Goal: Task Accomplishment & Management: Manage account settings

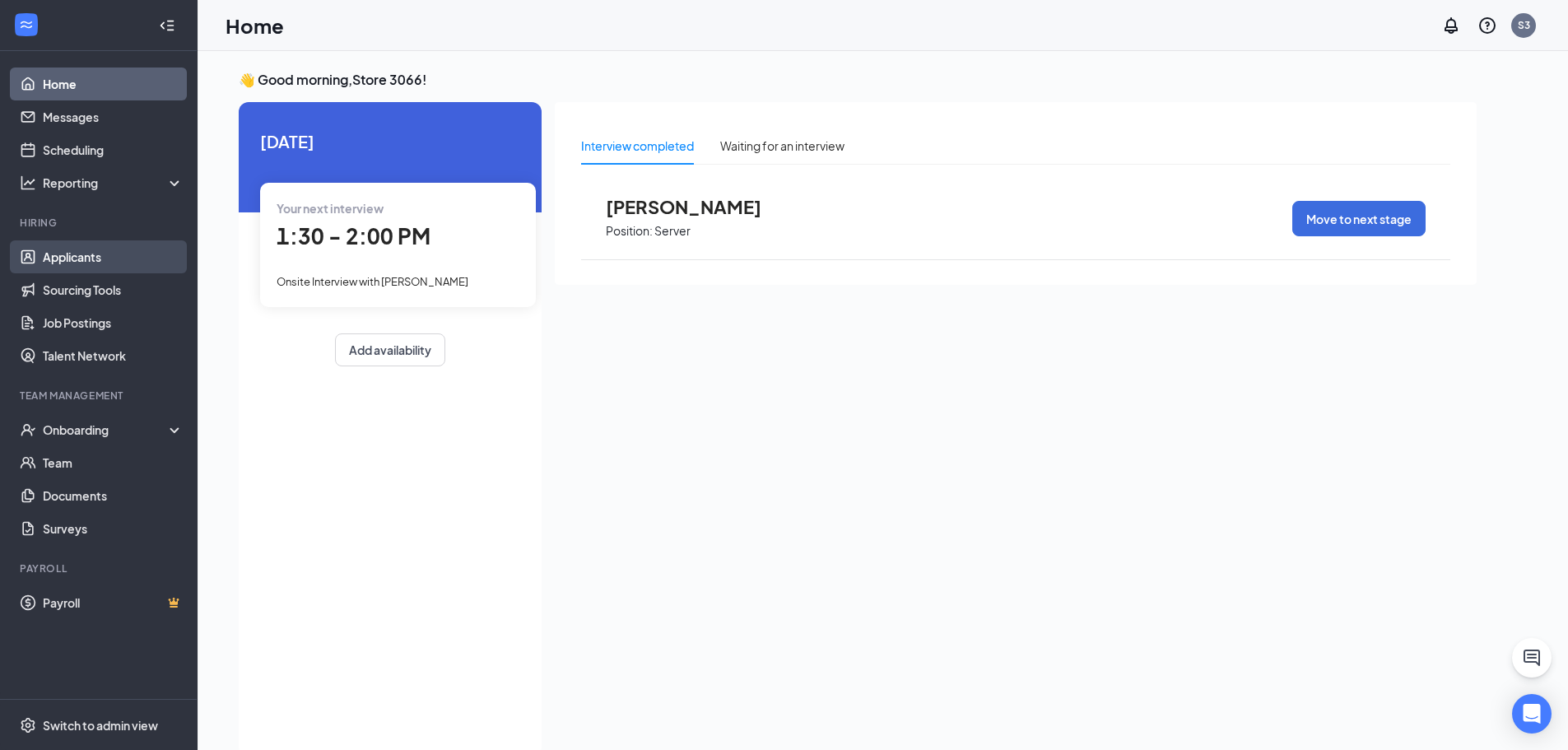
click at [43, 265] on link "Applicants" at bounding box center [113, 257] width 141 height 33
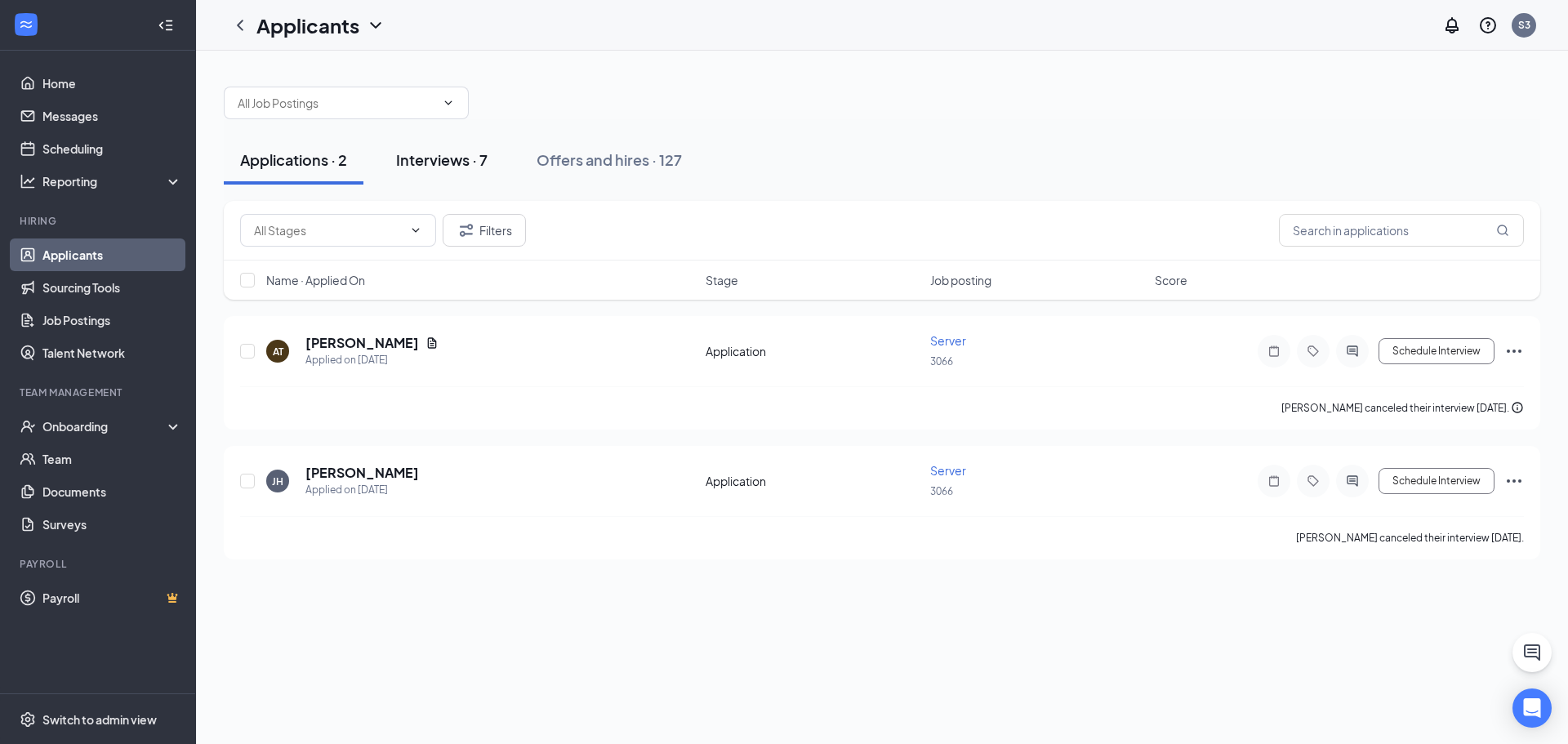
click at [464, 162] on div "Interviews · 7" at bounding box center [441, 159] width 91 height 20
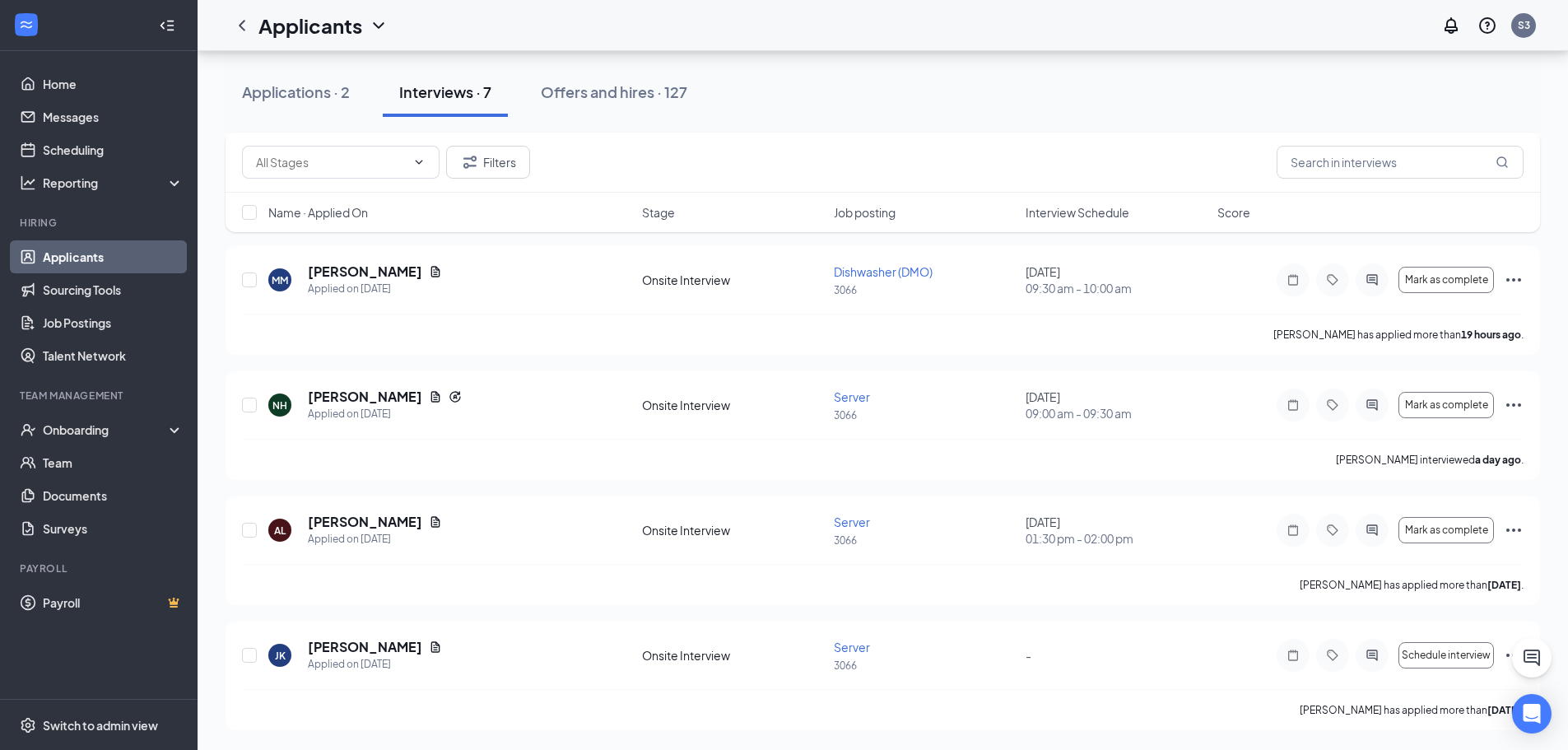
scroll to position [366, 0]
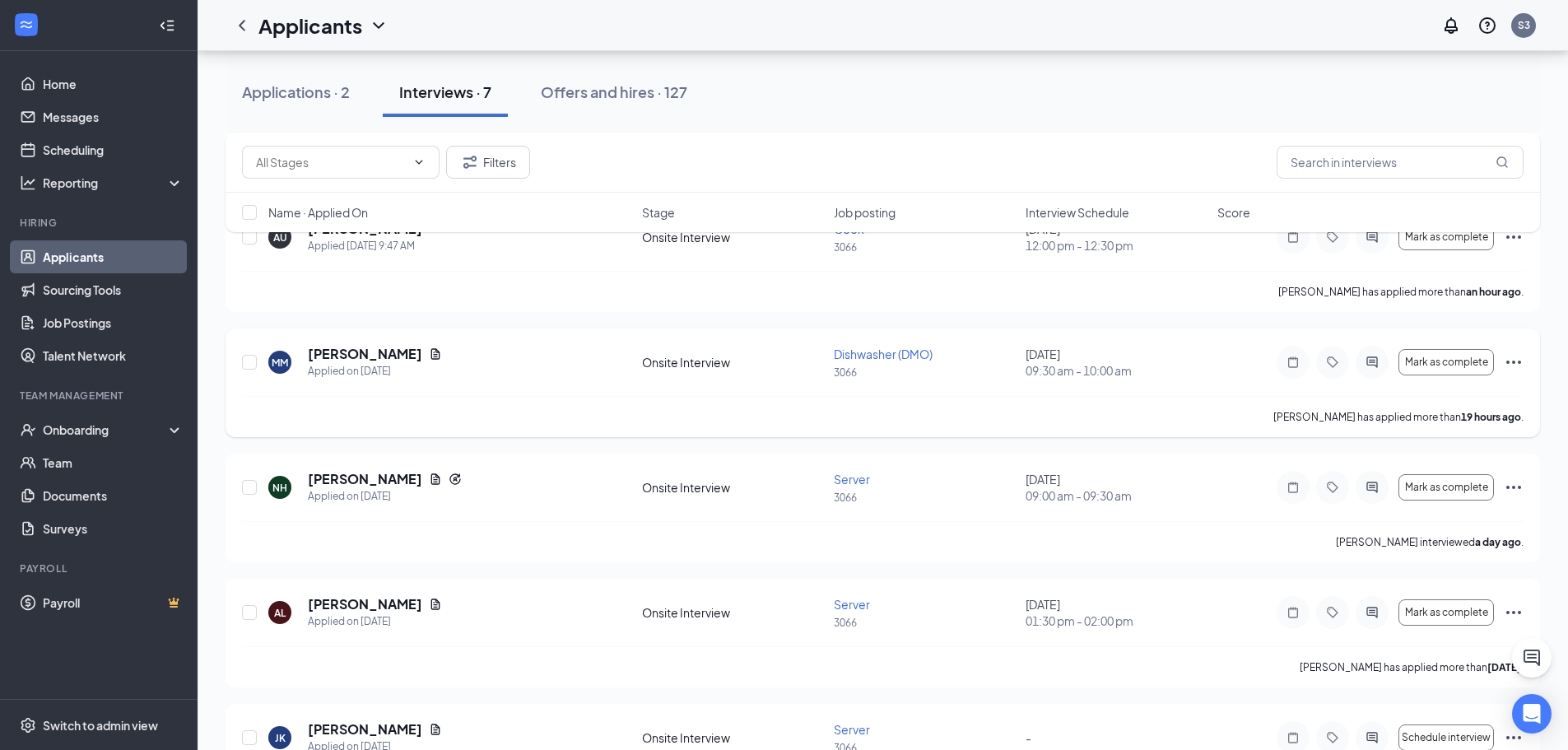
click at [240, 362] on div "MM Mallory Moore Applied on Aug 25 Onsite Interview Dishwasher (DMO) 3066 Septe…" at bounding box center [882, 383] width 1315 height 109
click at [243, 364] on input "checkbox" at bounding box center [250, 362] width 15 height 15
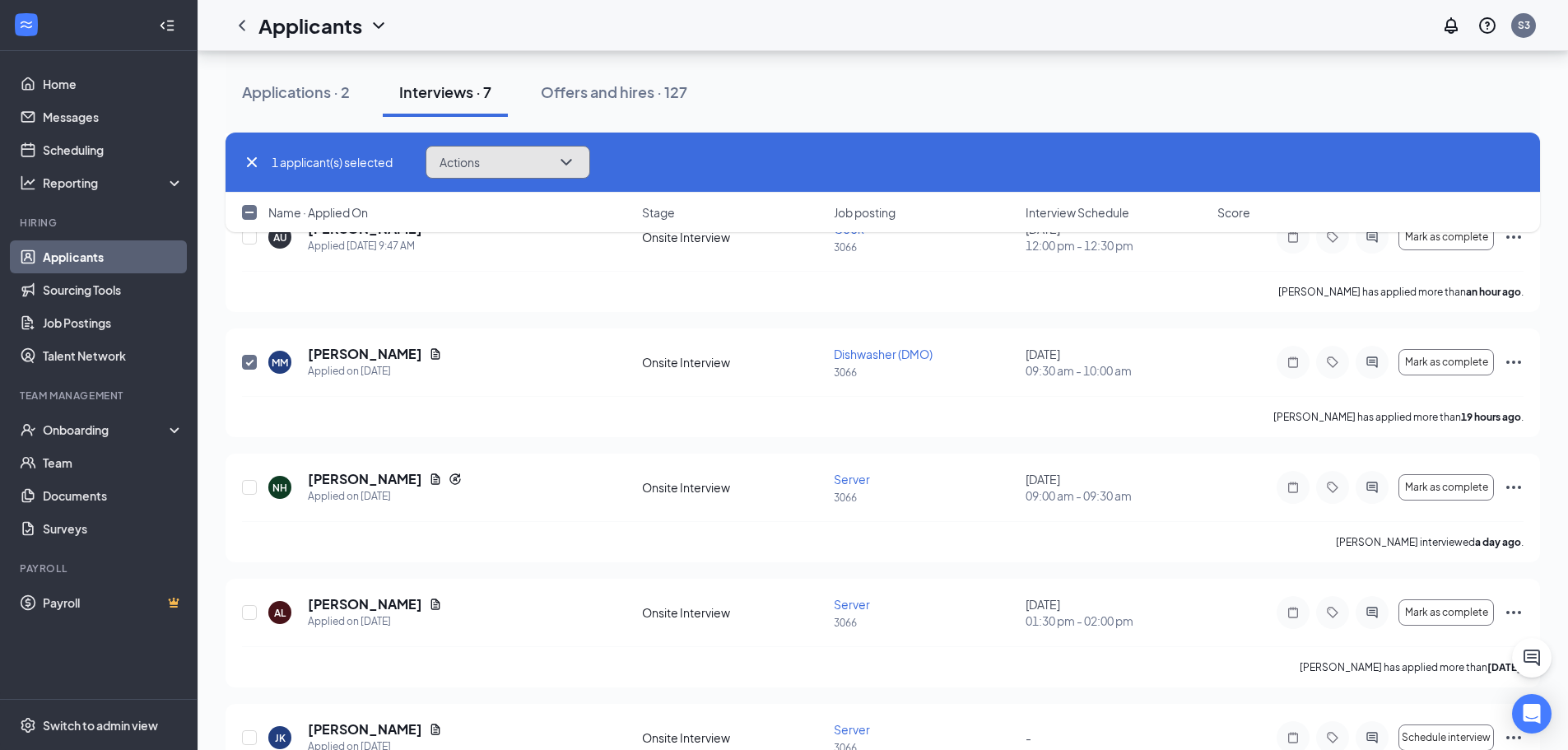
click at [500, 163] on button "Actions" at bounding box center [507, 162] width 165 height 33
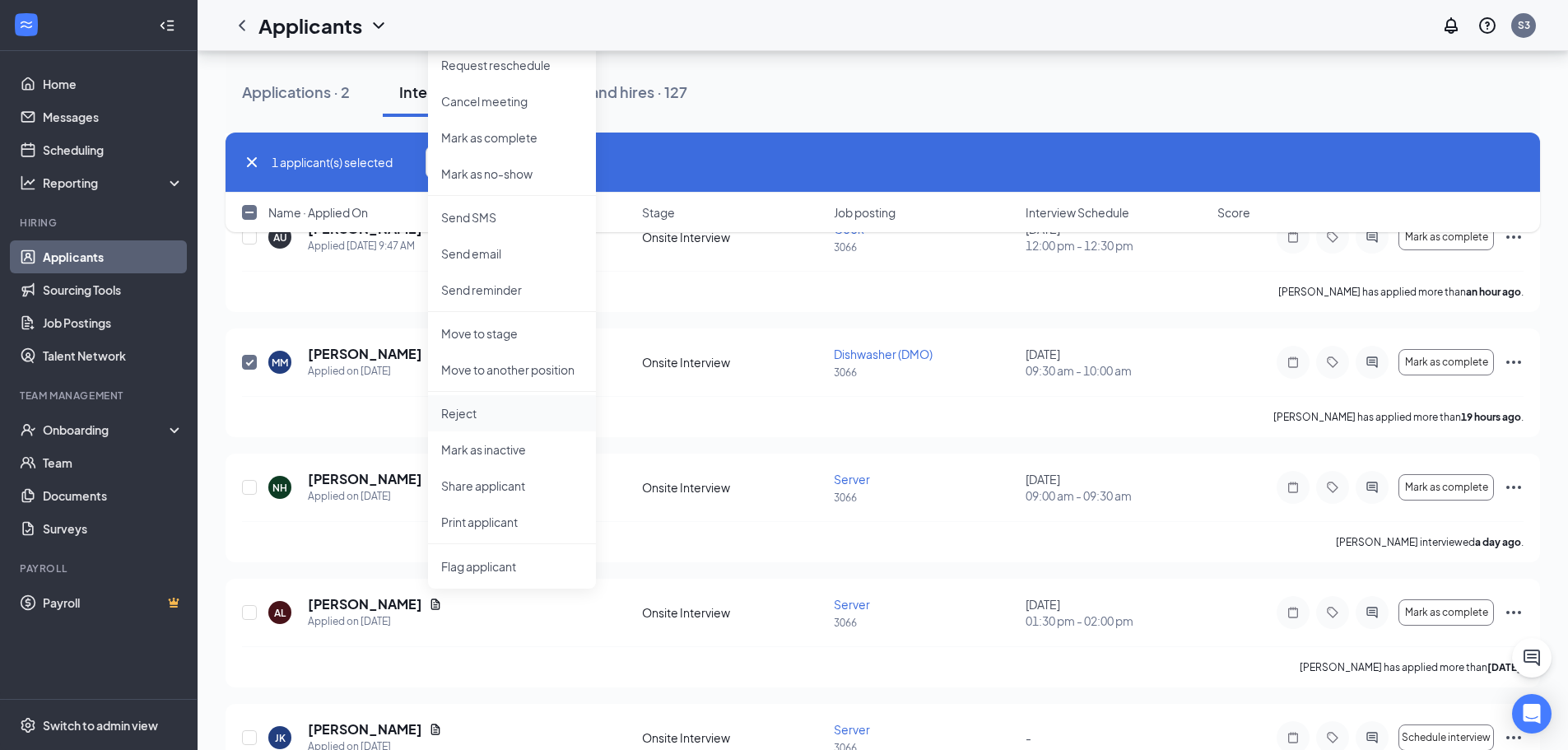
click at [471, 410] on p "Reject" at bounding box center [513, 413] width 142 height 16
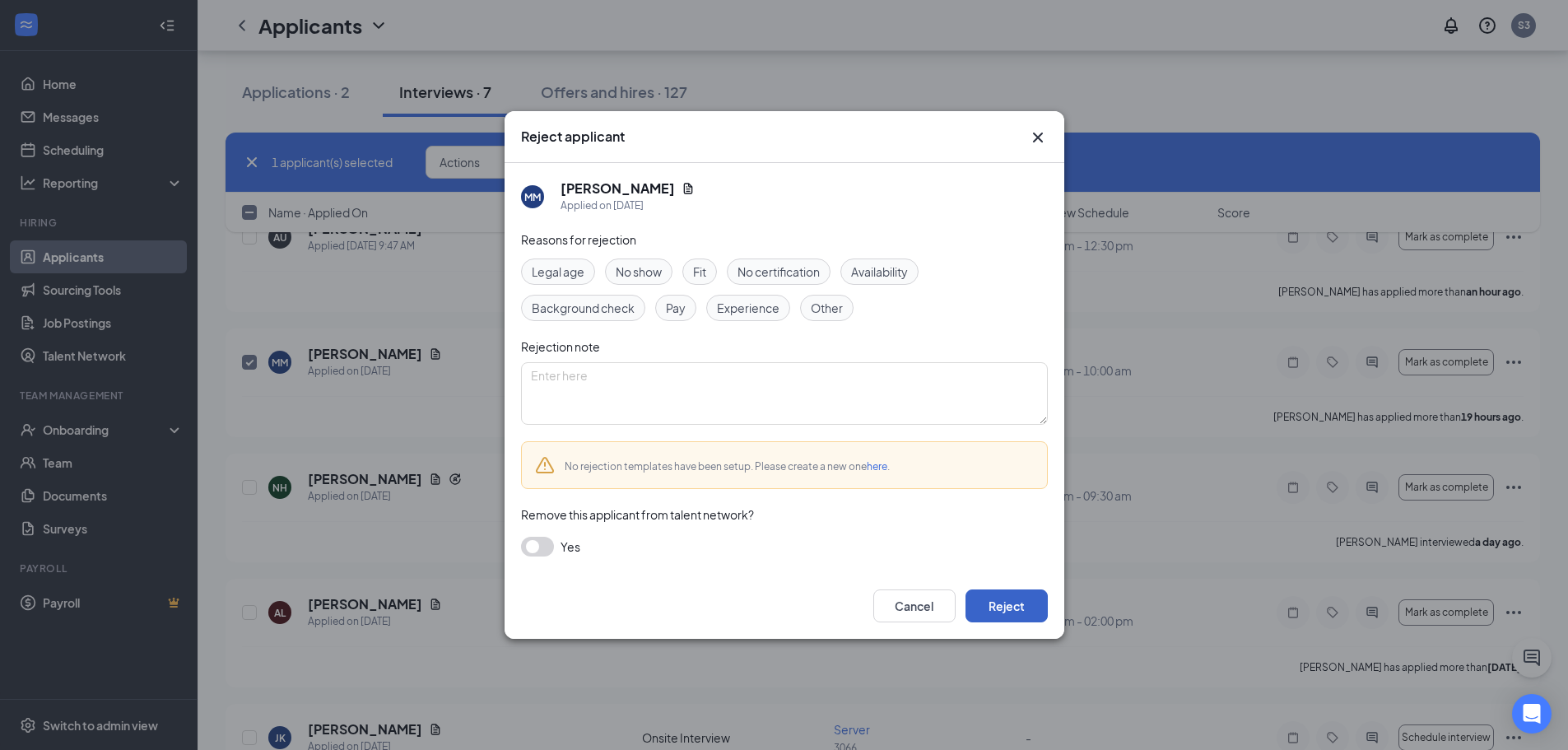
click at [1009, 606] on button "Reject" at bounding box center [1006, 606] width 82 height 33
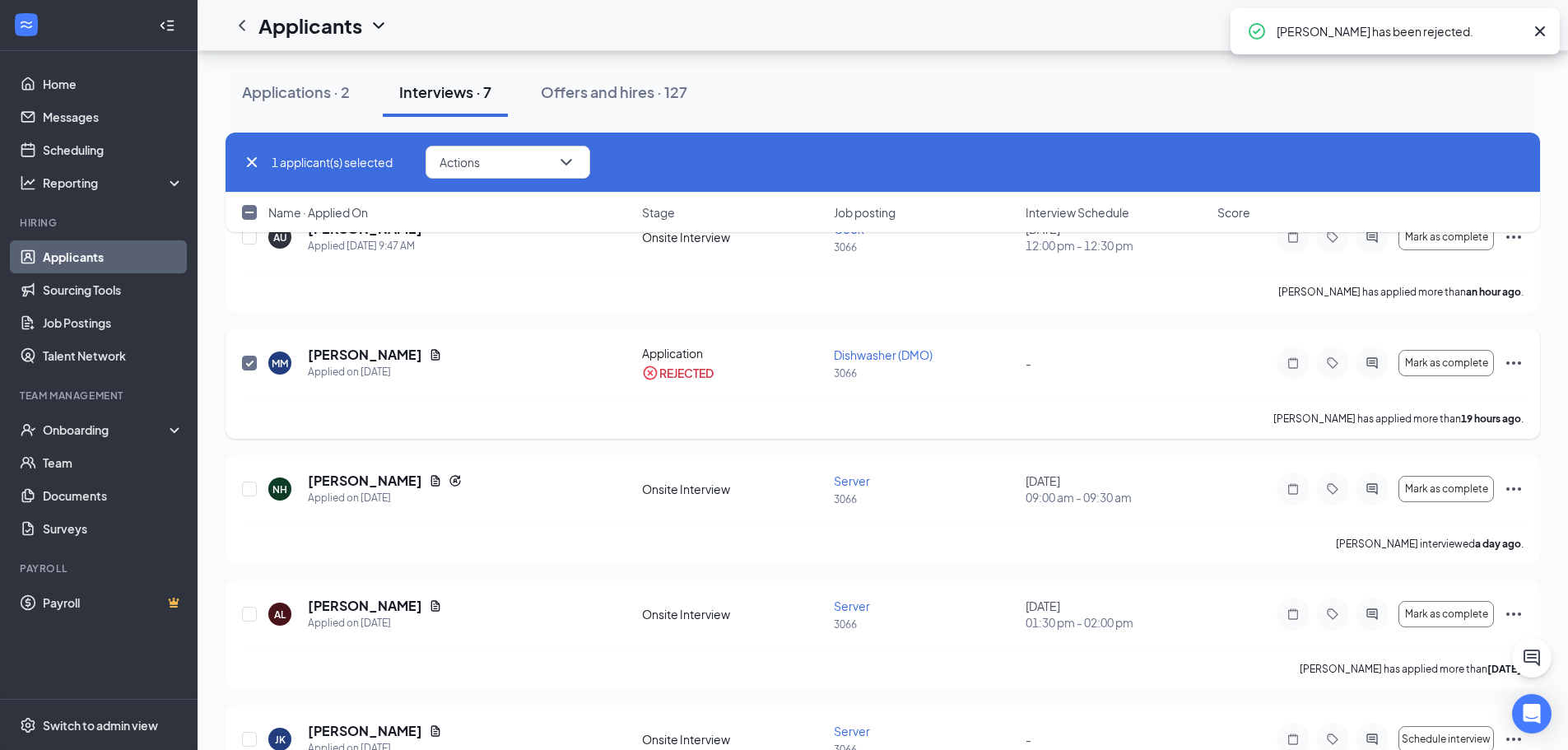
click at [248, 361] on input "checkbox" at bounding box center [250, 363] width 15 height 15
checkbox input "false"
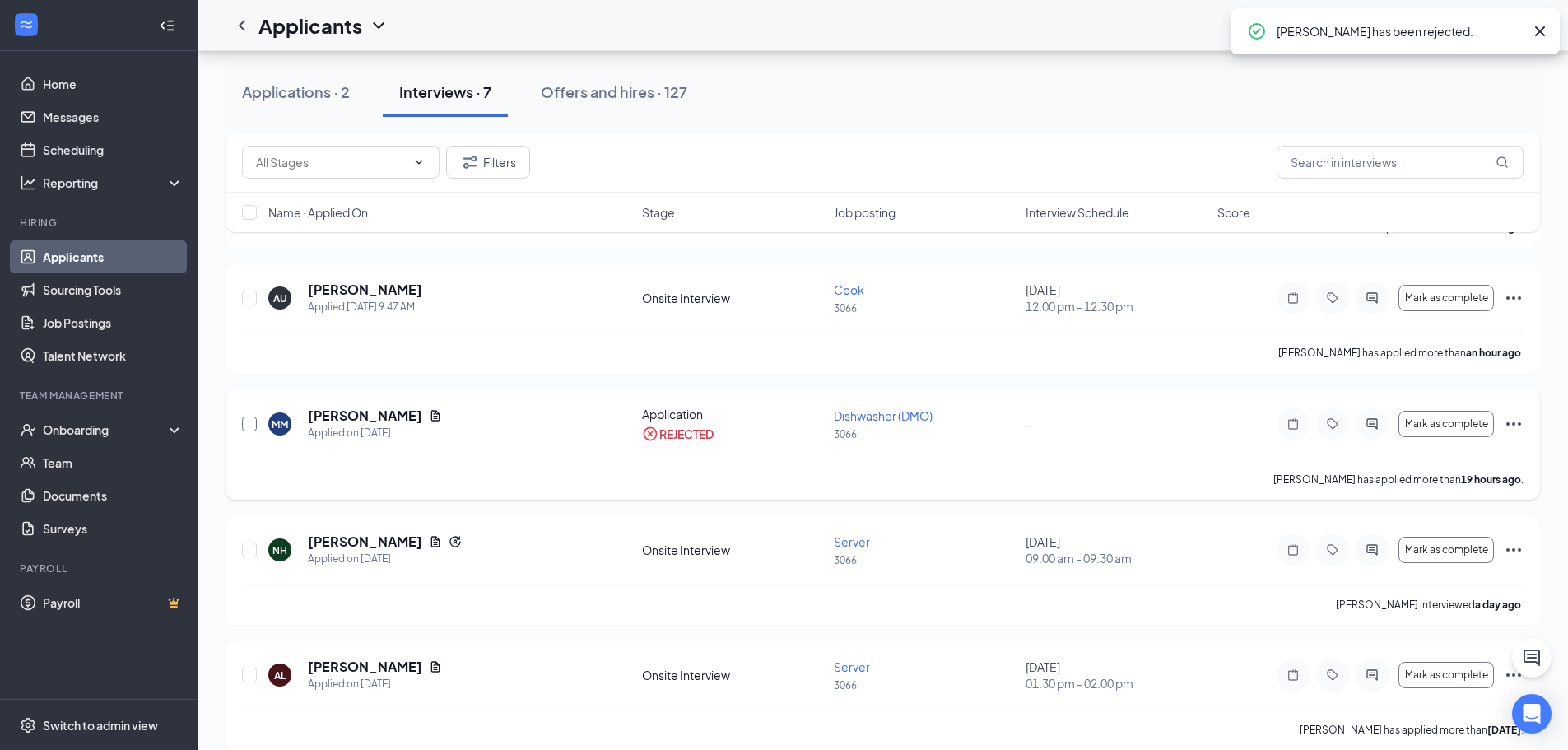
scroll to position [201, 0]
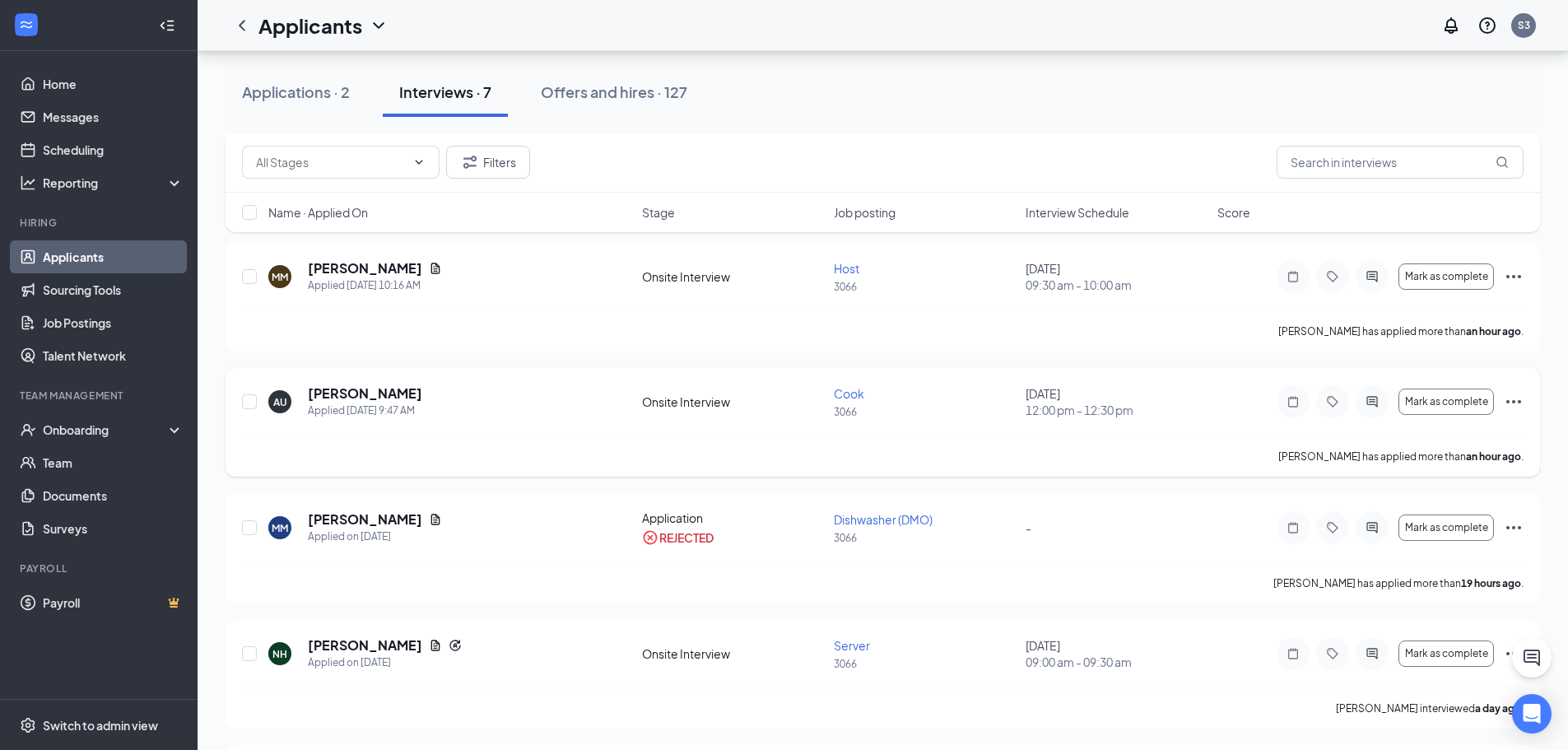
click at [228, 396] on div "AU Alonzo Ulery Applied Today 9:47 AM Onsite Interview Cook 3066 August 27, 202…" at bounding box center [882, 422] width 1315 height 109
click at [250, 405] on input "checkbox" at bounding box center [250, 402] width 15 height 15
checkbox input "true"
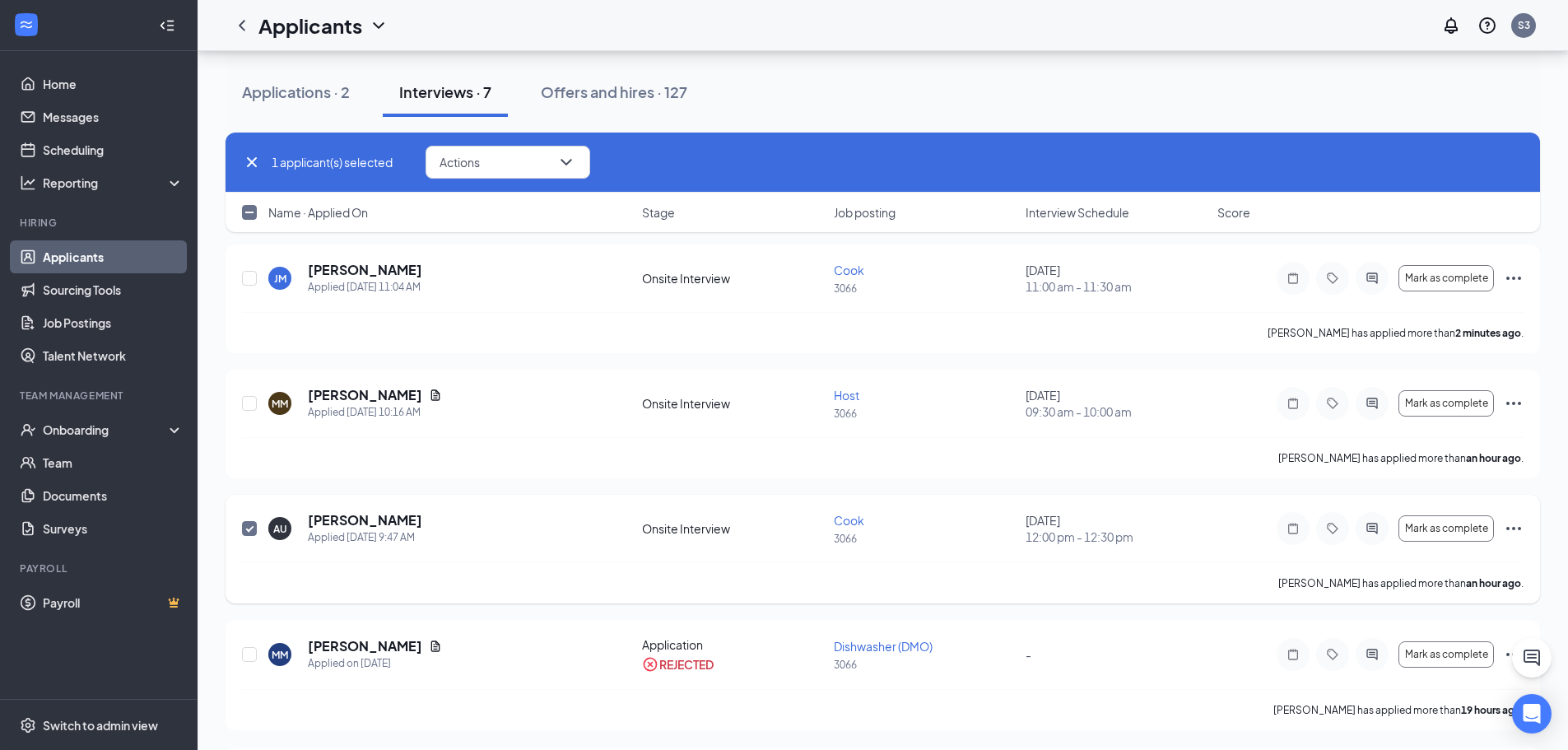
scroll to position [36, 0]
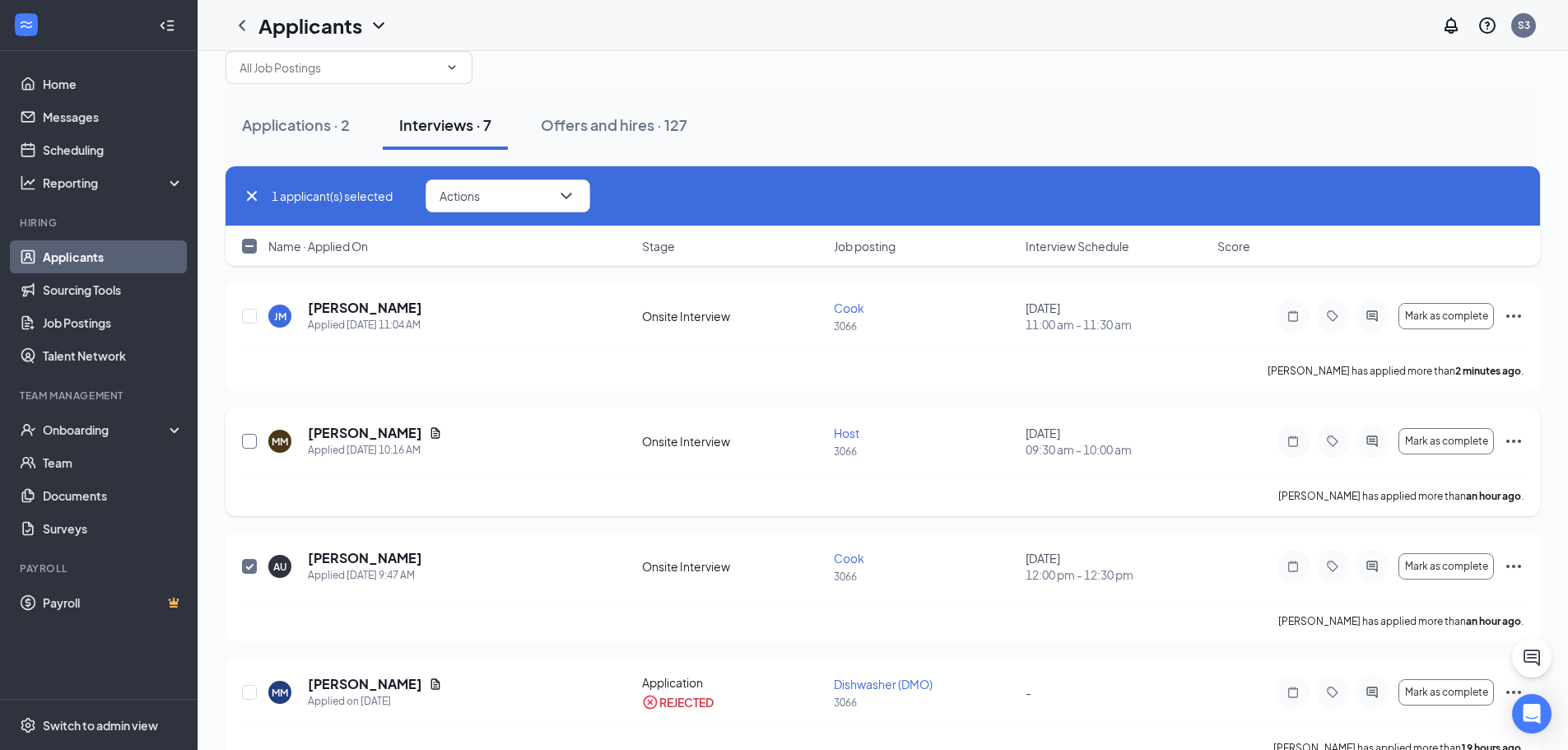
click at [253, 447] on input "checkbox" at bounding box center [250, 442] width 15 height 15
checkbox input "true"
click at [247, 313] on input "checkbox" at bounding box center [250, 317] width 15 height 15
checkbox input "true"
click at [489, 205] on button "Actions" at bounding box center [507, 196] width 165 height 33
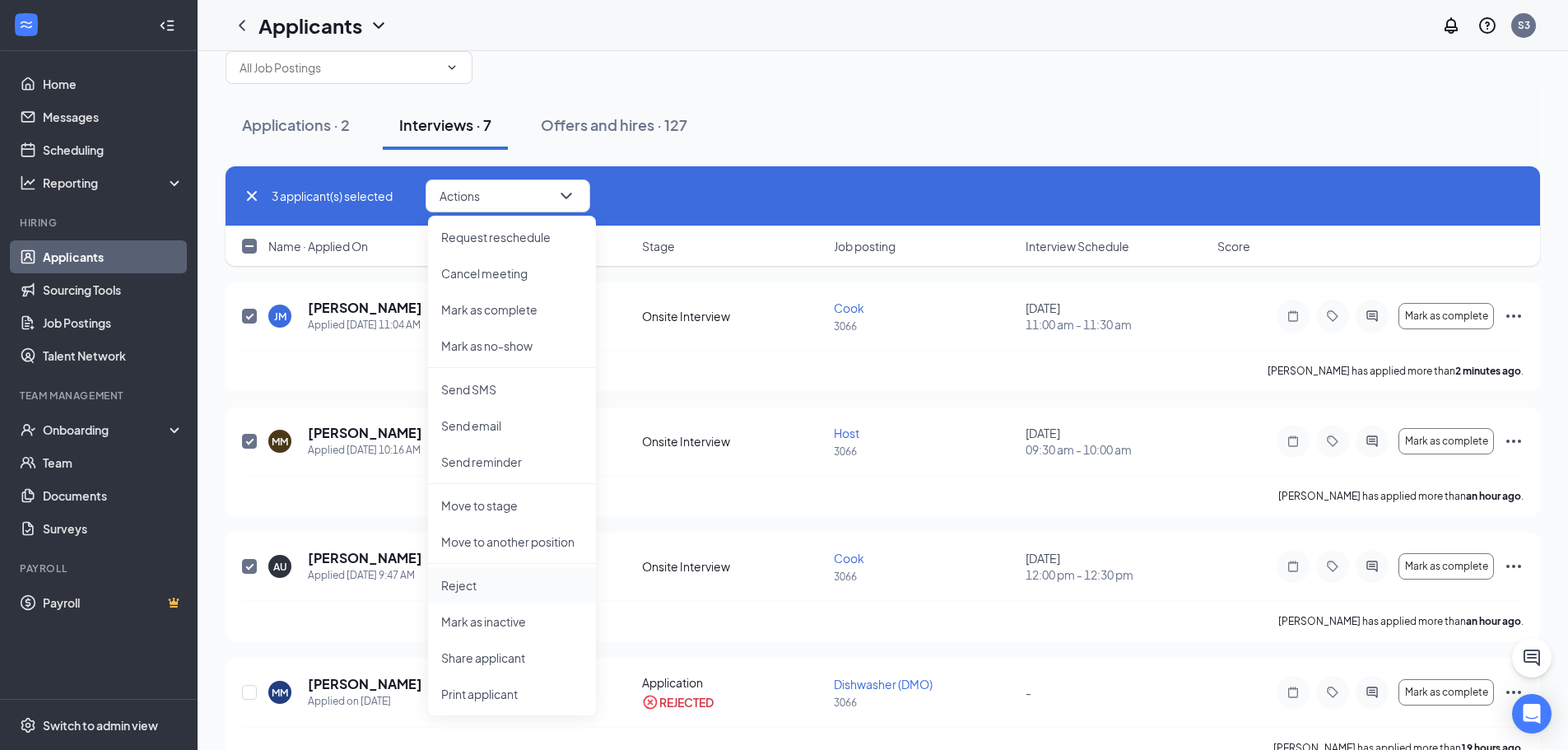
click at [475, 579] on p "Reject" at bounding box center [513, 584] width 142 height 16
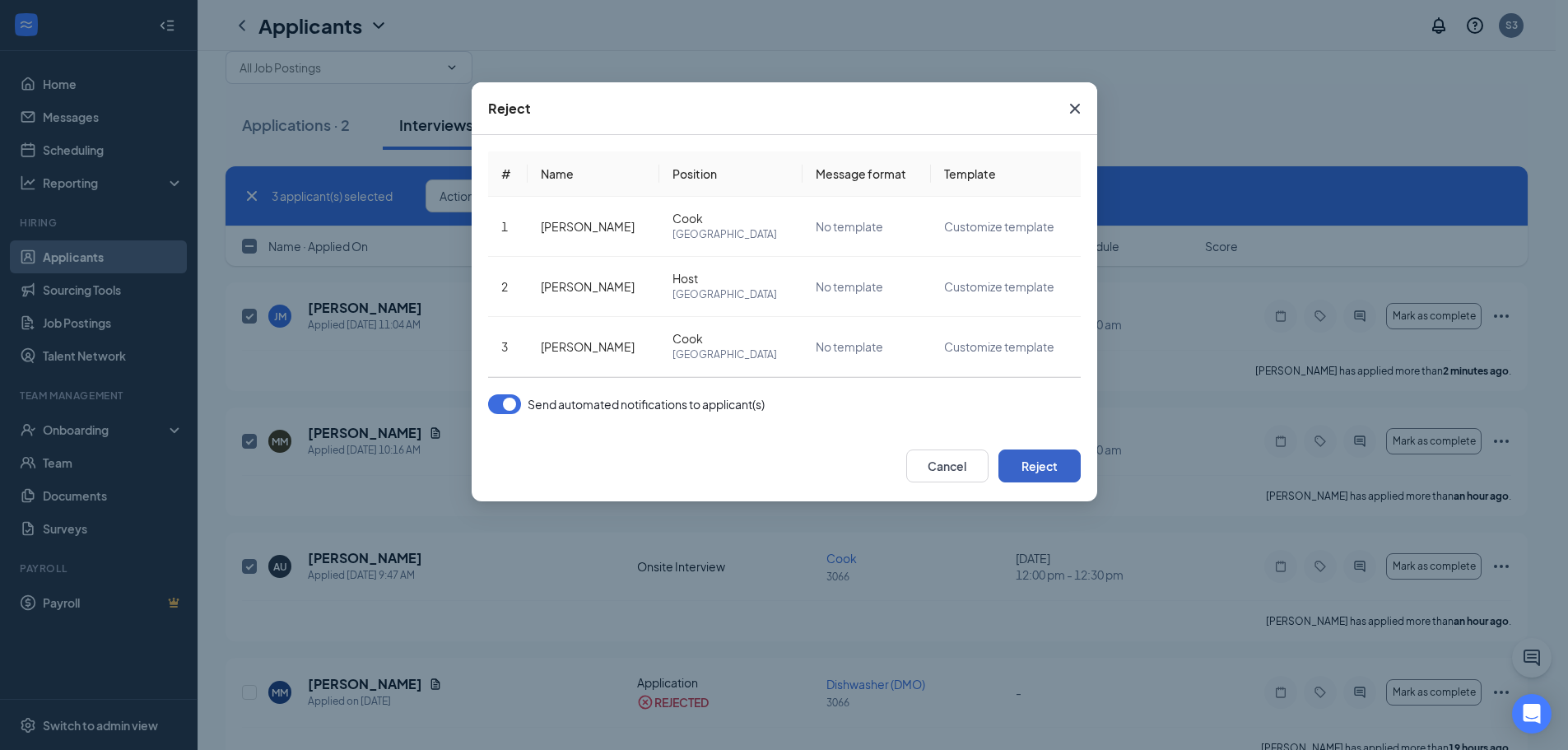
click at [1054, 464] on button "Reject" at bounding box center [1039, 465] width 82 height 33
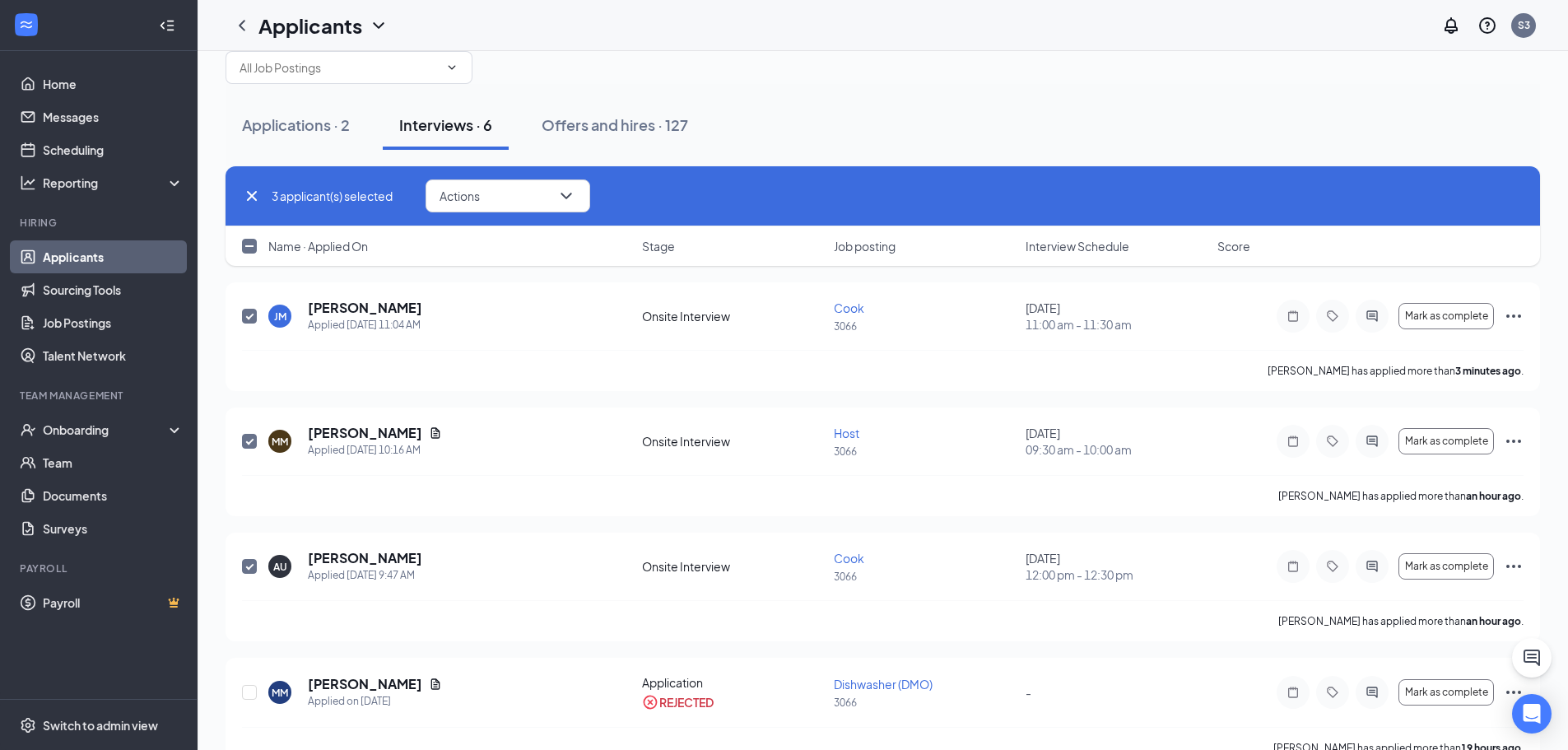
checkbox input "false"
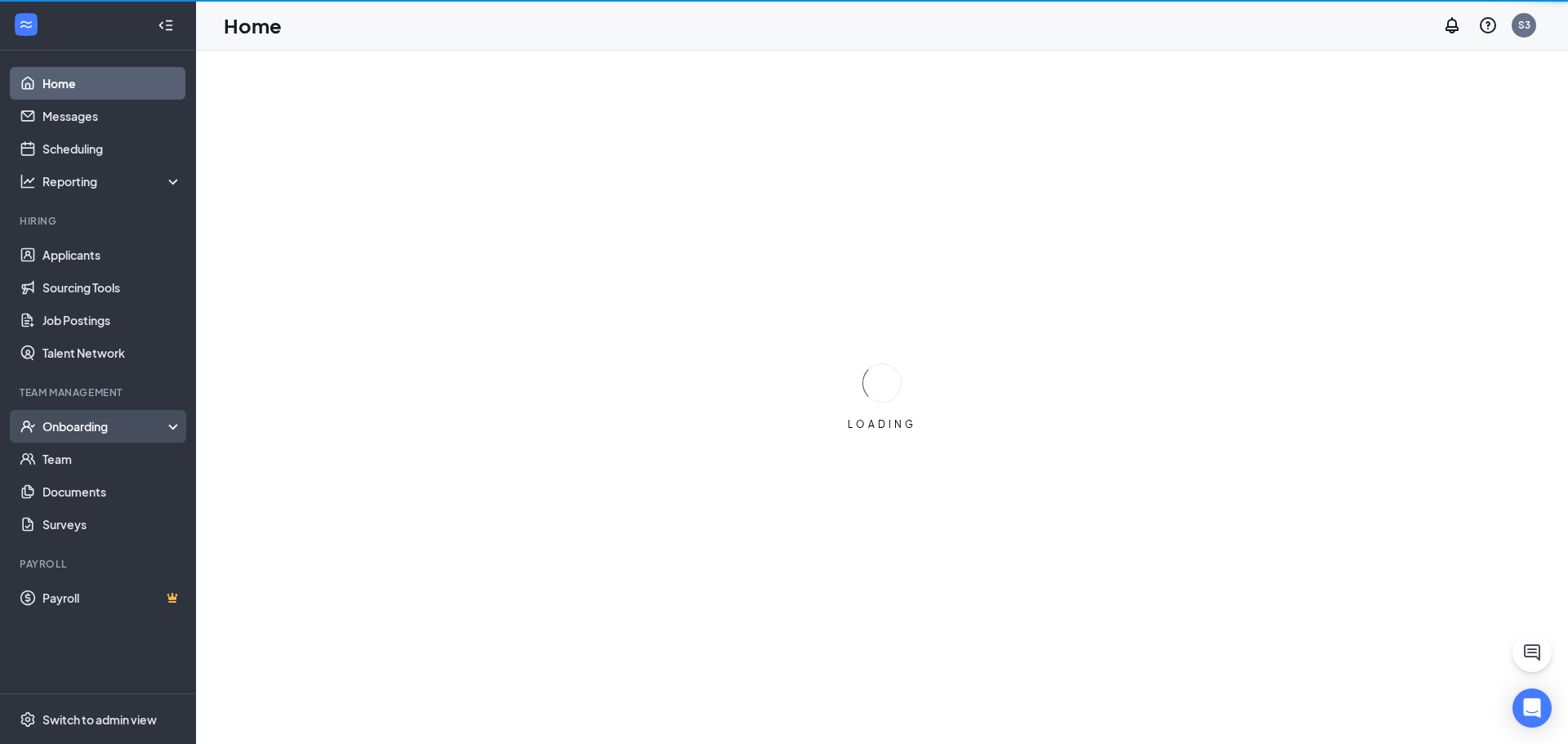
click at [59, 420] on div "Onboarding" at bounding box center [106, 426] width 126 height 16
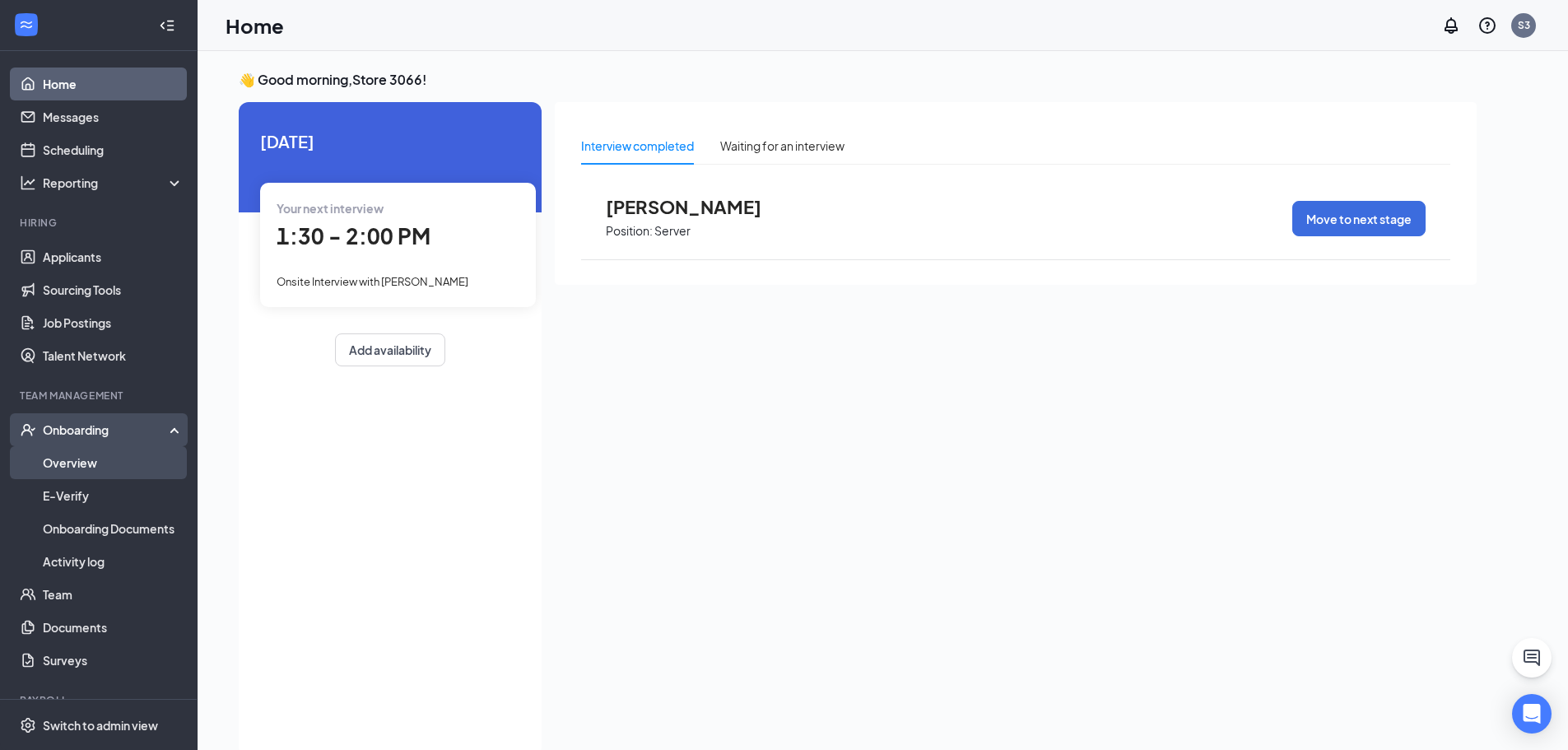
click at [90, 464] on link "Overview" at bounding box center [113, 462] width 141 height 33
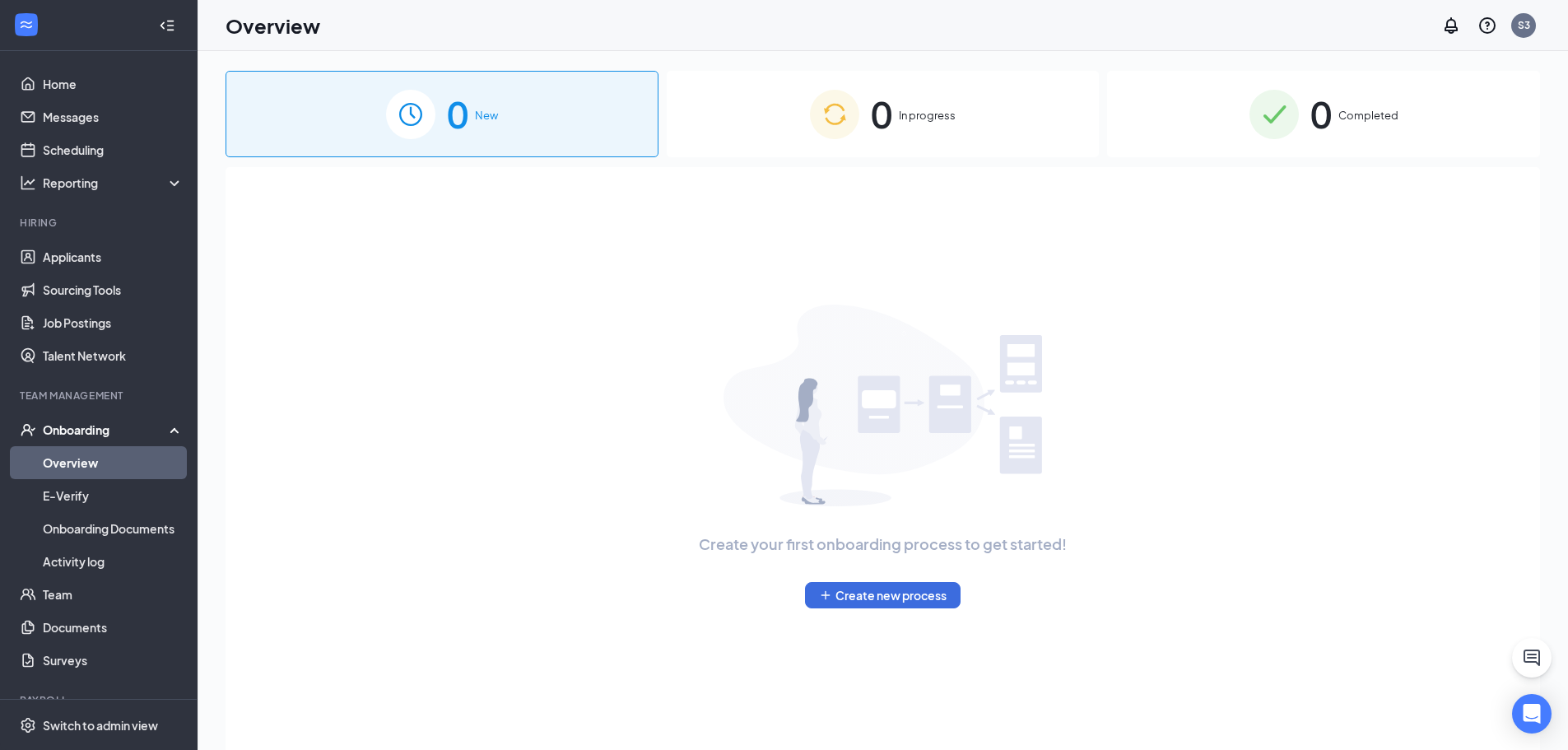
click at [1381, 125] on div "0 Completed" at bounding box center [1323, 114] width 433 height 86
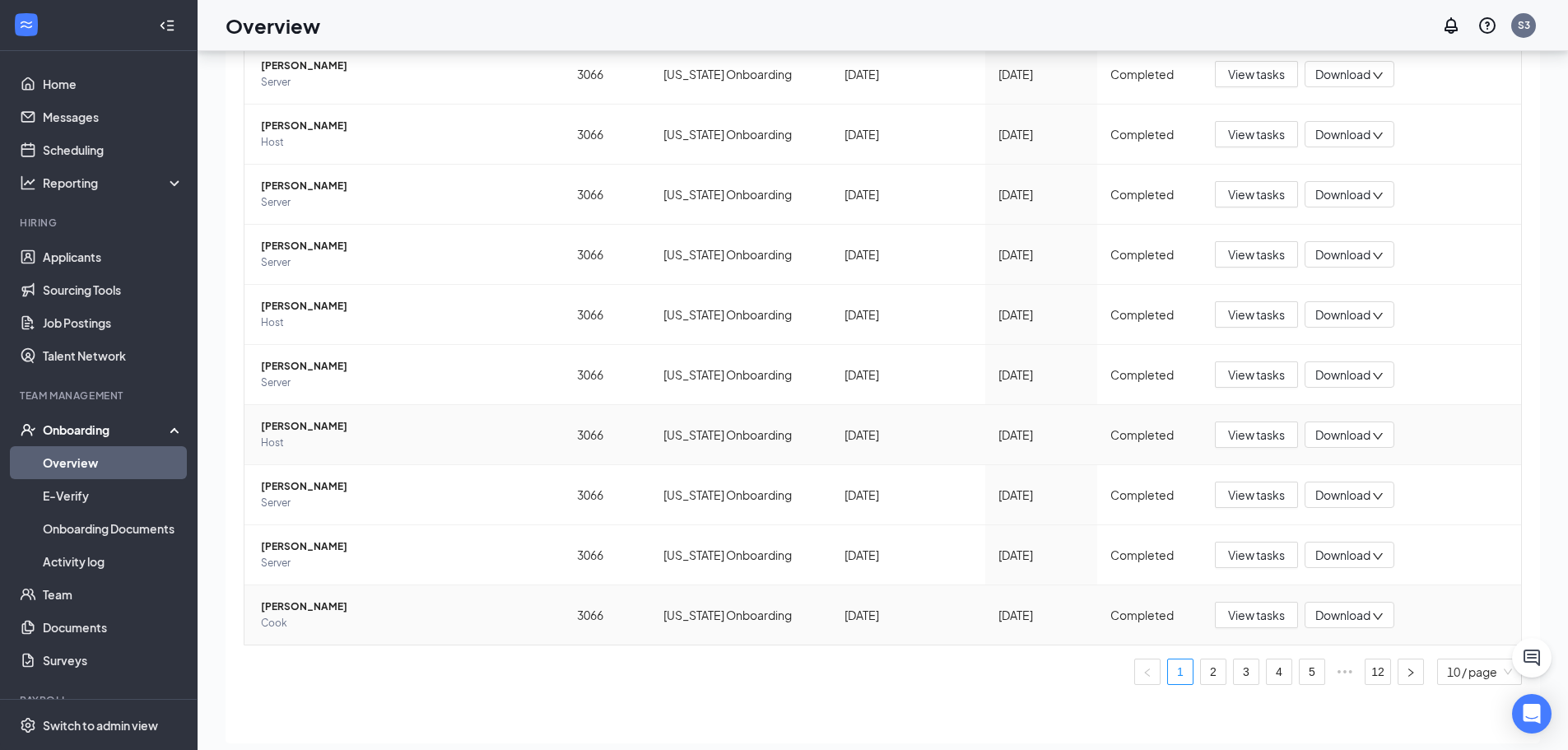
scroll to position [74, 0]
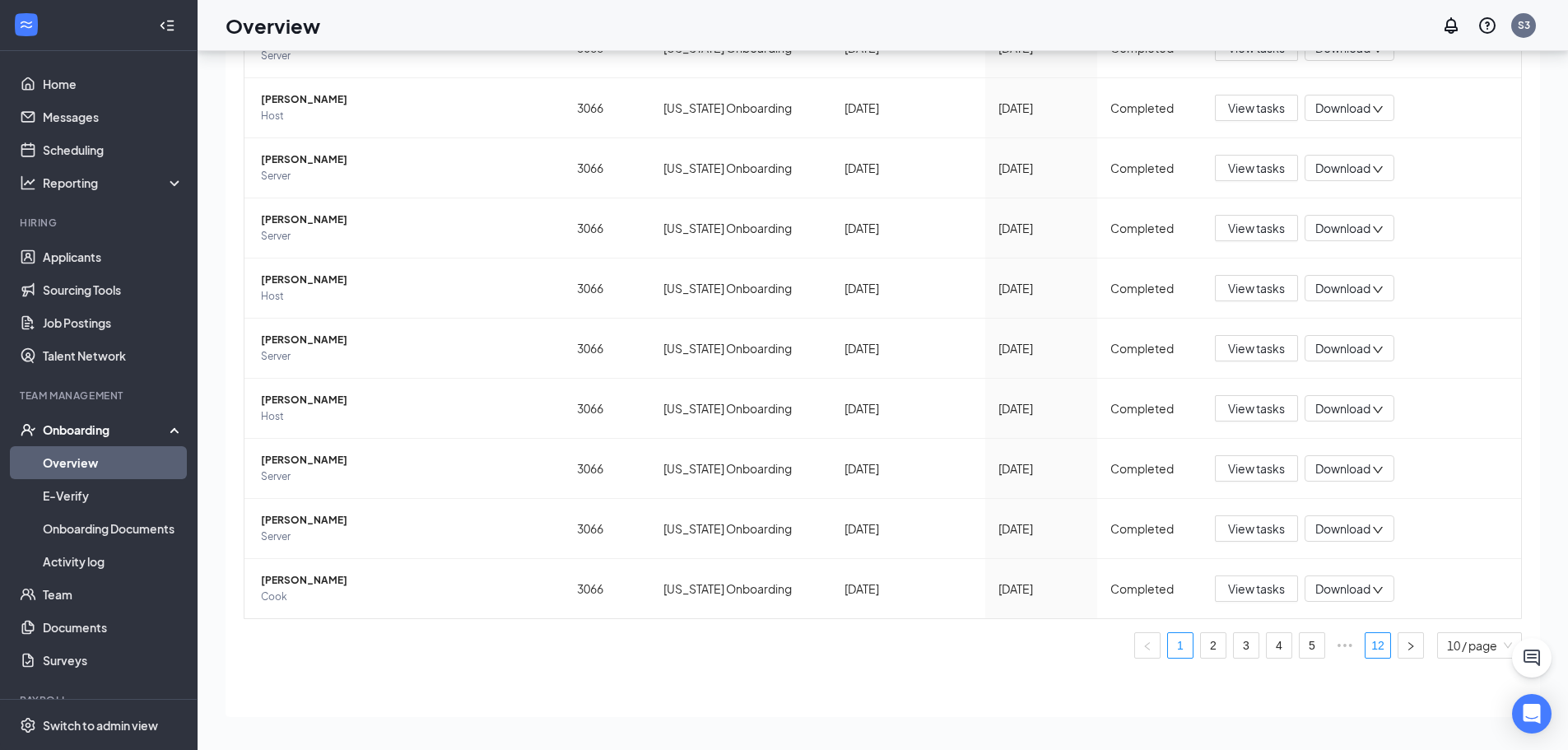
click at [1366, 646] on link "12" at bounding box center [1378, 645] width 24 height 24
click at [1273, 598] on button "View tasks" at bounding box center [1256, 589] width 83 height 26
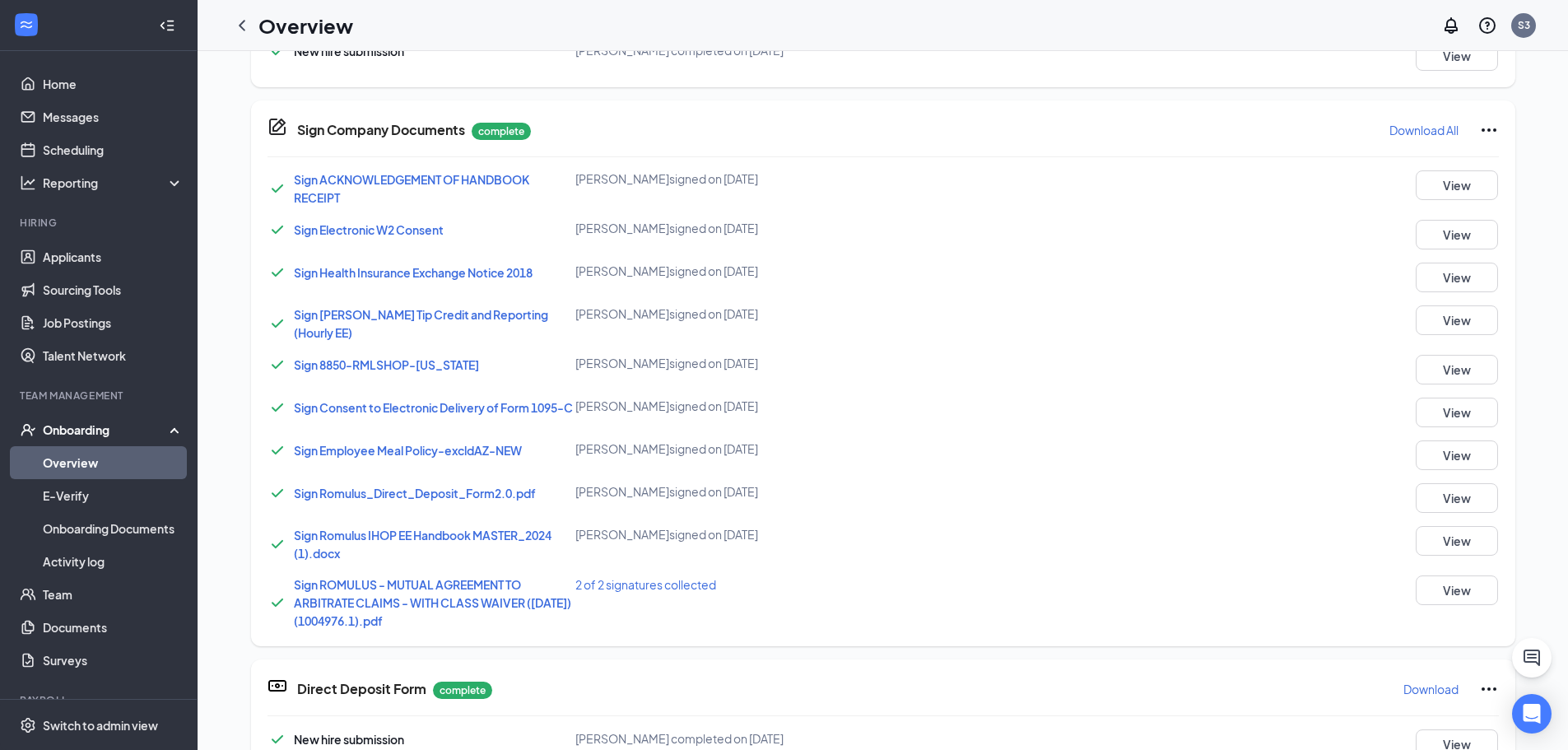
scroll to position [823, 0]
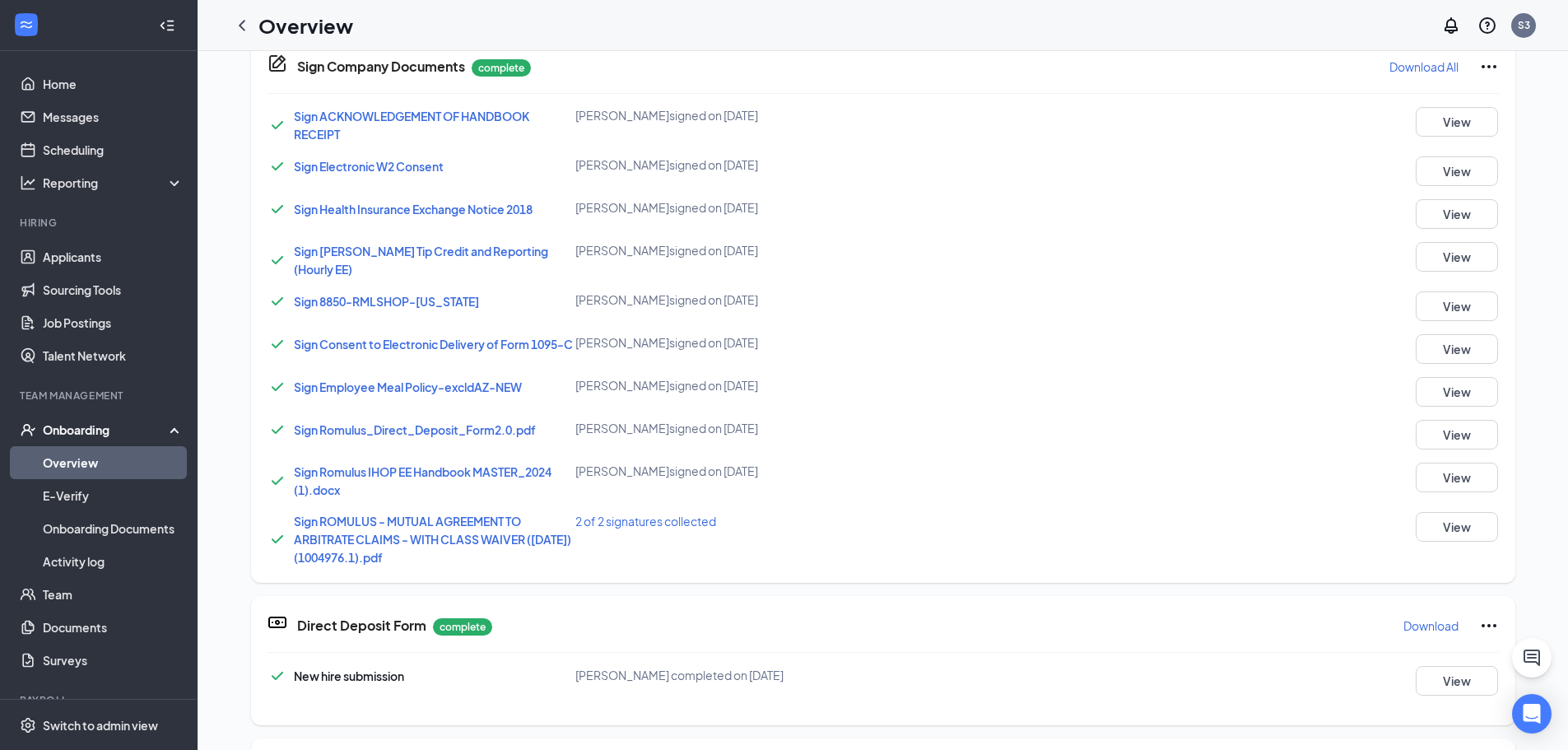
click at [340, 471] on span "Sign Romulus IHOP EE Handbook MASTER_2024 (1).docx" at bounding box center [422, 481] width 258 height 33
